Goal: Task Accomplishment & Management: Use online tool/utility

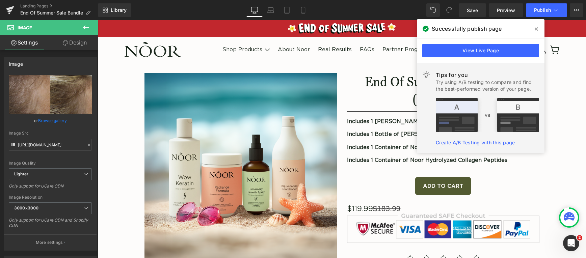
click at [351, 9] on div "Library Desktop Desktop Laptop Tablet Mobile Save Preview Publish Scheduled Vie…" at bounding box center [342, 9] width 488 height 13
click at [536, 10] on span "Publish" at bounding box center [542, 9] width 17 height 5
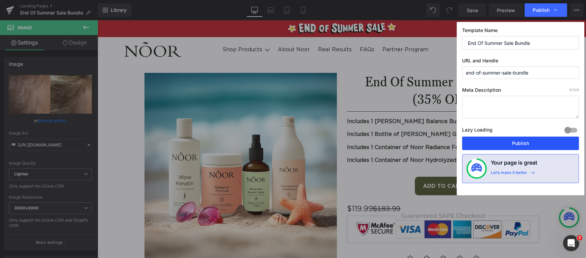
click at [523, 145] on button "Publish" at bounding box center [520, 143] width 117 height 13
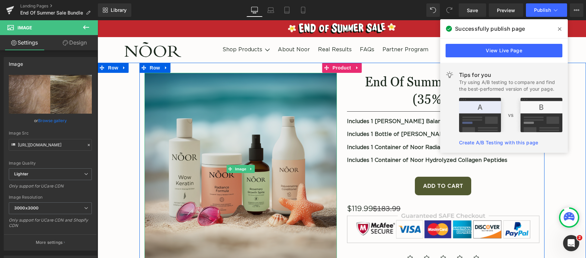
click at [231, 125] on img at bounding box center [240, 169] width 192 height 192
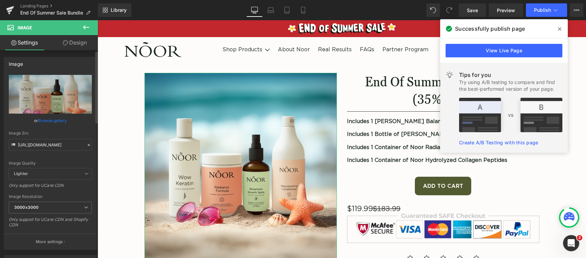
click at [57, 118] on link "Browse gallery" at bounding box center [52, 121] width 29 height 12
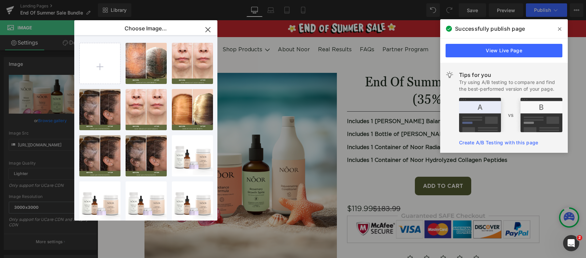
click at [205, 30] on icon "button" at bounding box center [207, 29] width 11 height 11
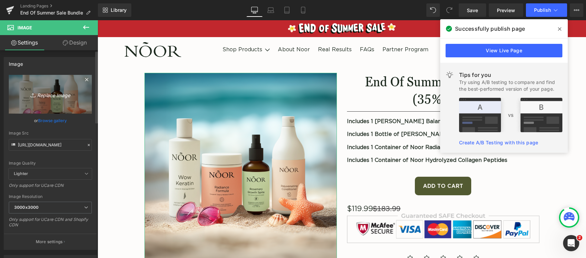
click at [56, 95] on icon "Replace Image" at bounding box center [50, 94] width 54 height 8
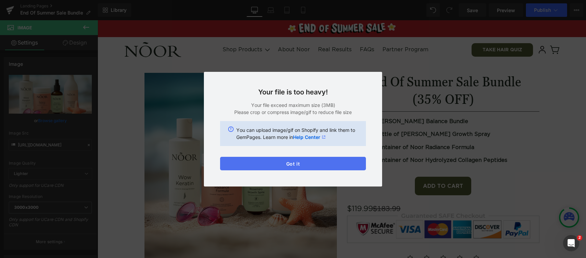
click at [288, 167] on button "Got it" at bounding box center [293, 163] width 146 height 13
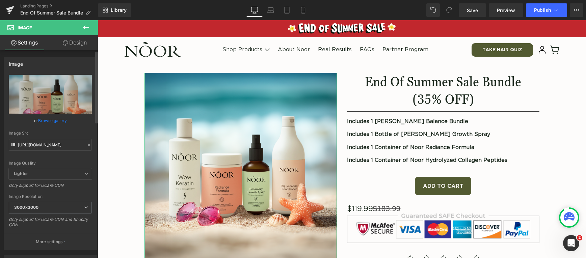
click at [87, 146] on icon at bounding box center [88, 145] width 5 height 5
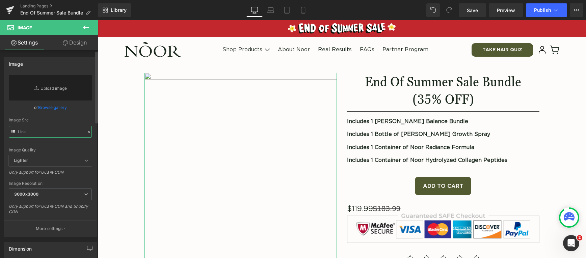
click at [59, 134] on input "text" at bounding box center [50, 132] width 83 height 12
paste input "[URL][DOMAIN_NAME]"
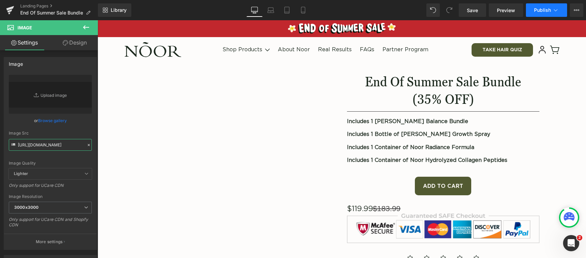
type input "[URL][DOMAIN_NAME]"
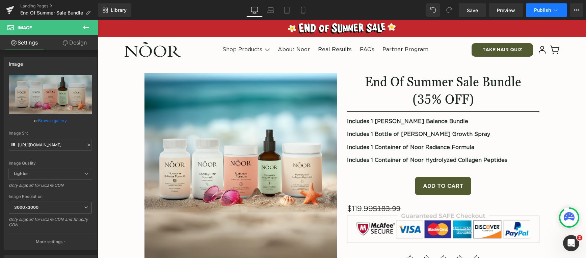
click at [541, 12] on span "Publish" at bounding box center [542, 9] width 17 height 5
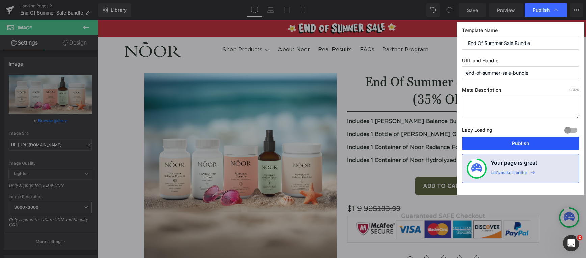
click at [544, 147] on button "Publish" at bounding box center [520, 143] width 117 height 13
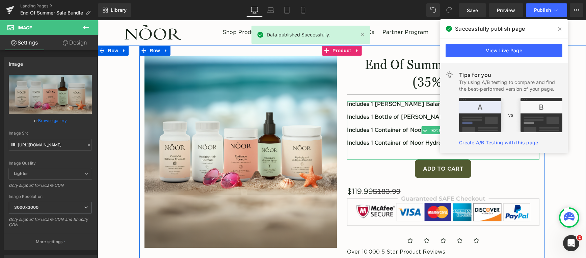
scroll to position [17, 0]
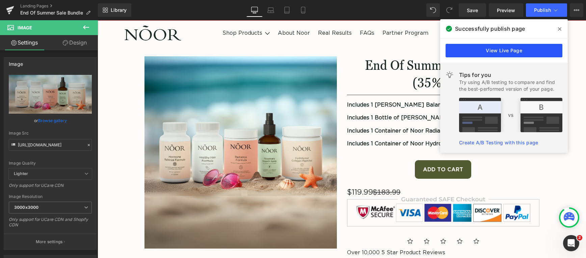
click at [519, 52] on link "View Live Page" at bounding box center [503, 50] width 117 height 13
